Goal: Find specific page/section: Find specific page/section

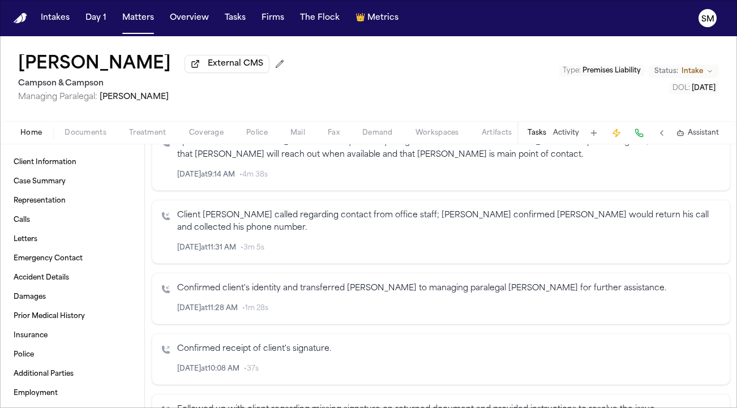
scroll to position [266, 0]
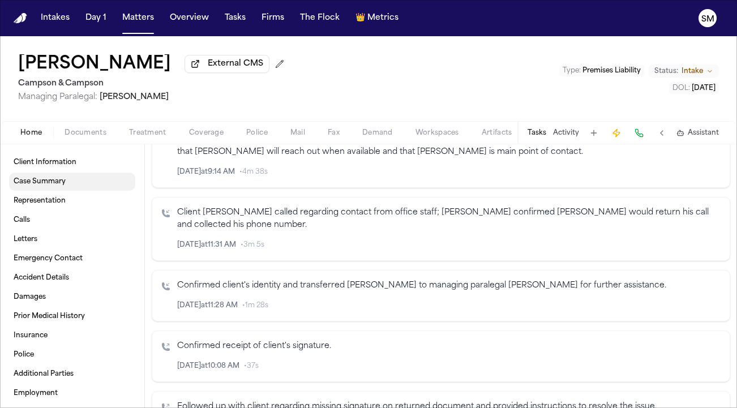
click at [62, 186] on span "Case Summary" at bounding box center [40, 181] width 52 height 9
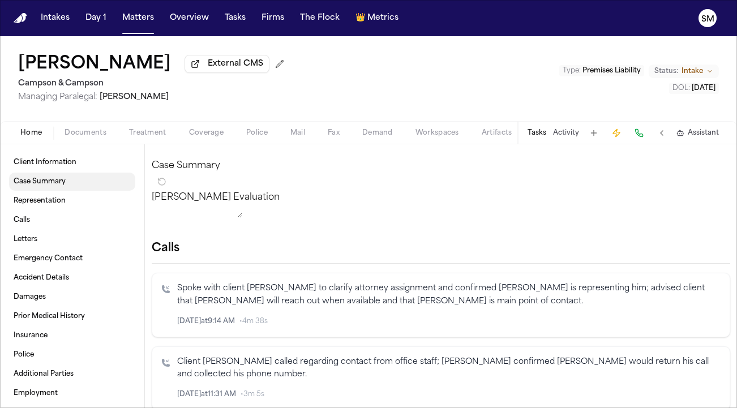
scroll to position [116, 0]
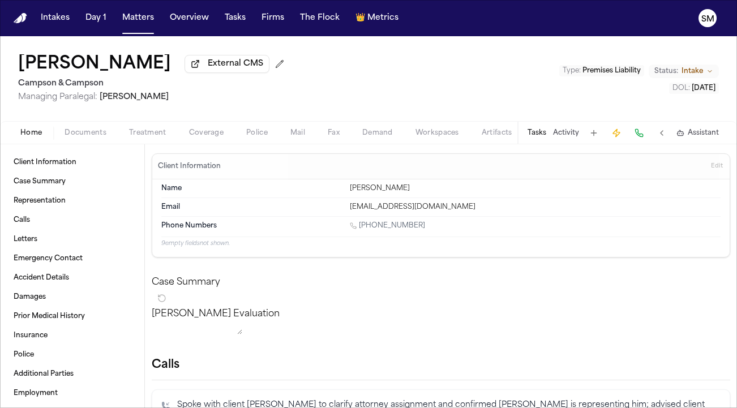
click at [101, 134] on span "Documents" at bounding box center [86, 133] width 42 height 9
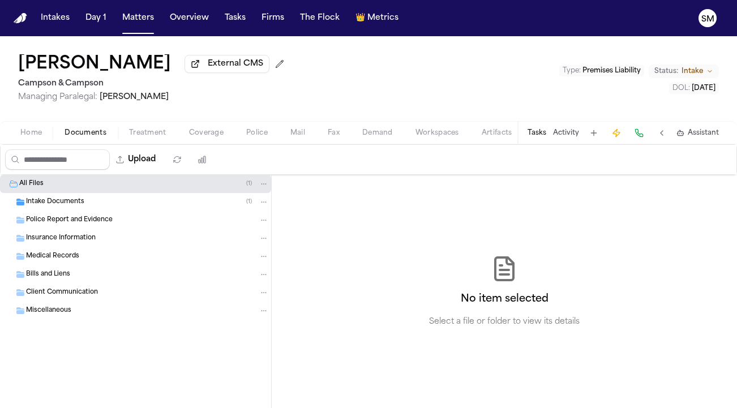
click at [87, 204] on div "Intake Documents ( 1 )" at bounding box center [147, 202] width 243 height 10
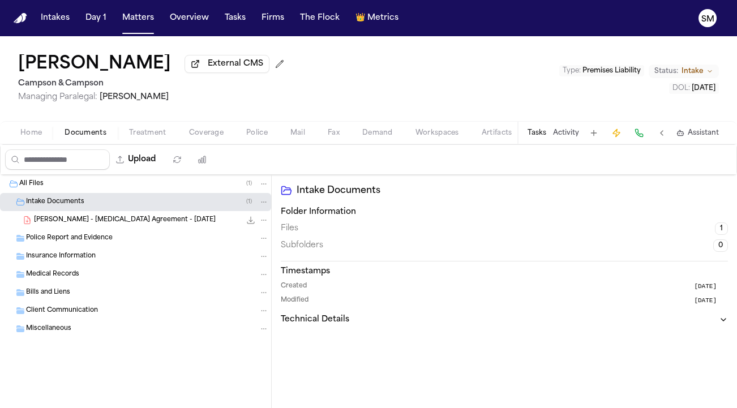
click at [289, 234] on span "Files" at bounding box center [290, 228] width 18 height 11
click at [302, 292] on span "Created" at bounding box center [294, 287] width 26 height 10
click at [544, 232] on span "1" at bounding box center [721, 229] width 13 height 12
click at [321, 218] on h3 "Folder Information" at bounding box center [504, 212] width 447 height 11
click at [129, 225] on span "[PERSON_NAME] - [MEDICAL_DATA] Agreement - [DATE]" at bounding box center [125, 221] width 182 height 10
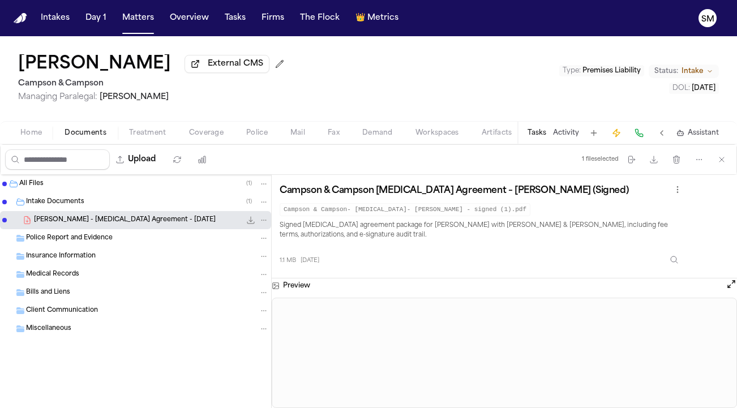
click at [129, 225] on span "[PERSON_NAME] - [MEDICAL_DATA] Agreement - [DATE]" at bounding box center [125, 221] width 182 height 10
